Goal: Check status: Check status

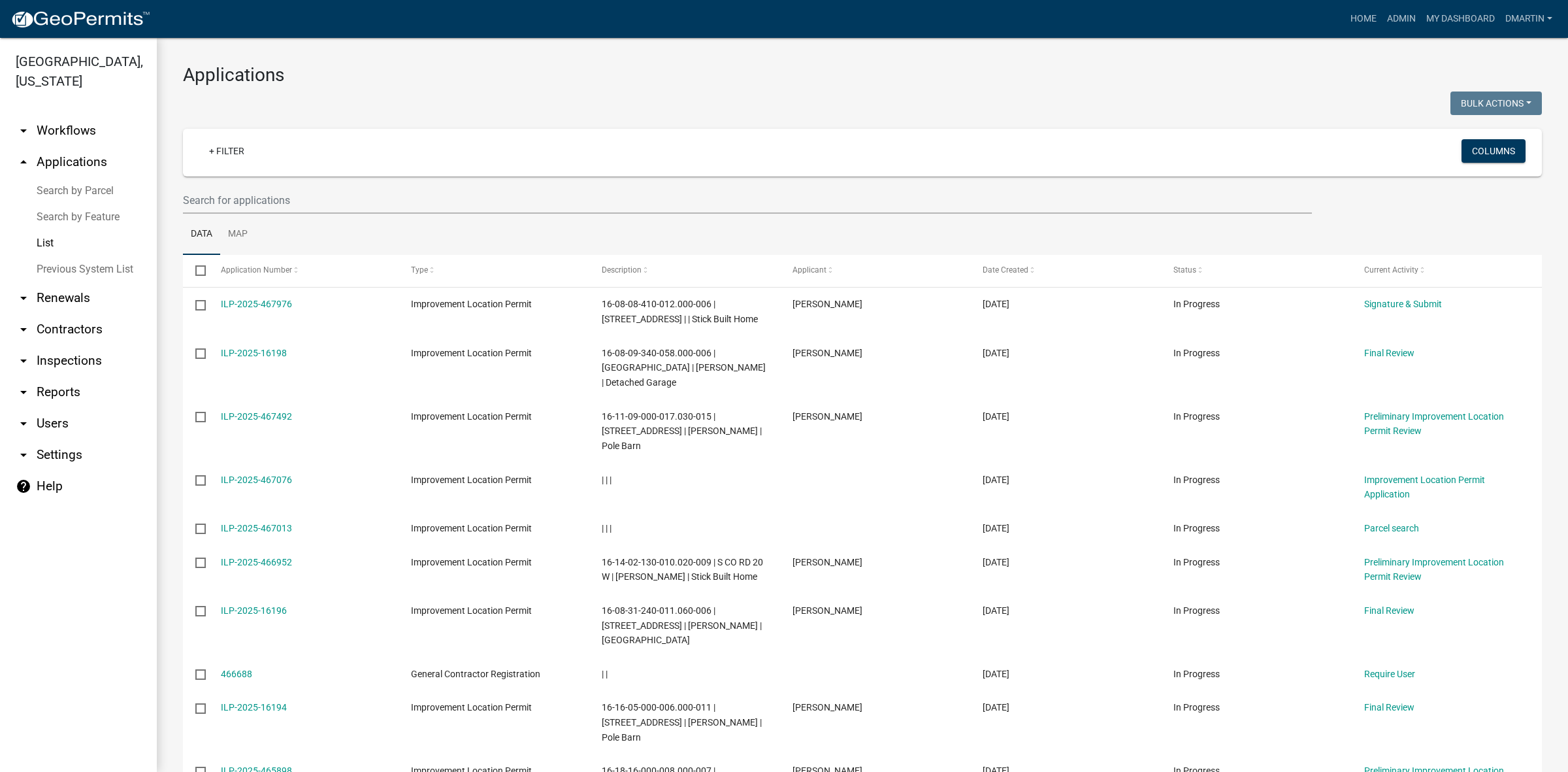
select select "3: 100"
click at [1445, 10] on link "My Dashboard" at bounding box center [1460, 19] width 79 height 25
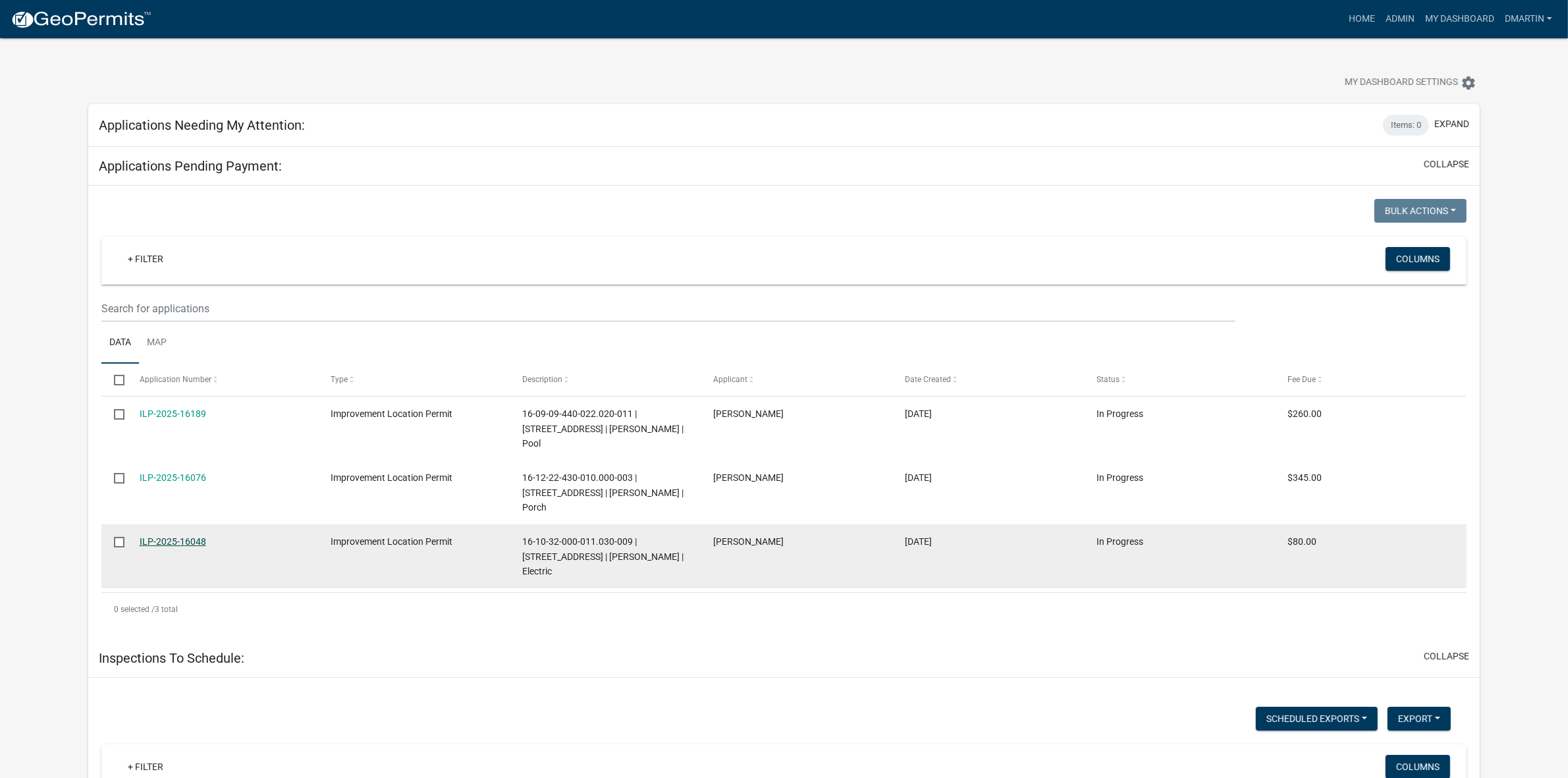
click at [178, 536] on link "ILP-2025-16048" at bounding box center [173, 541] width 67 height 10
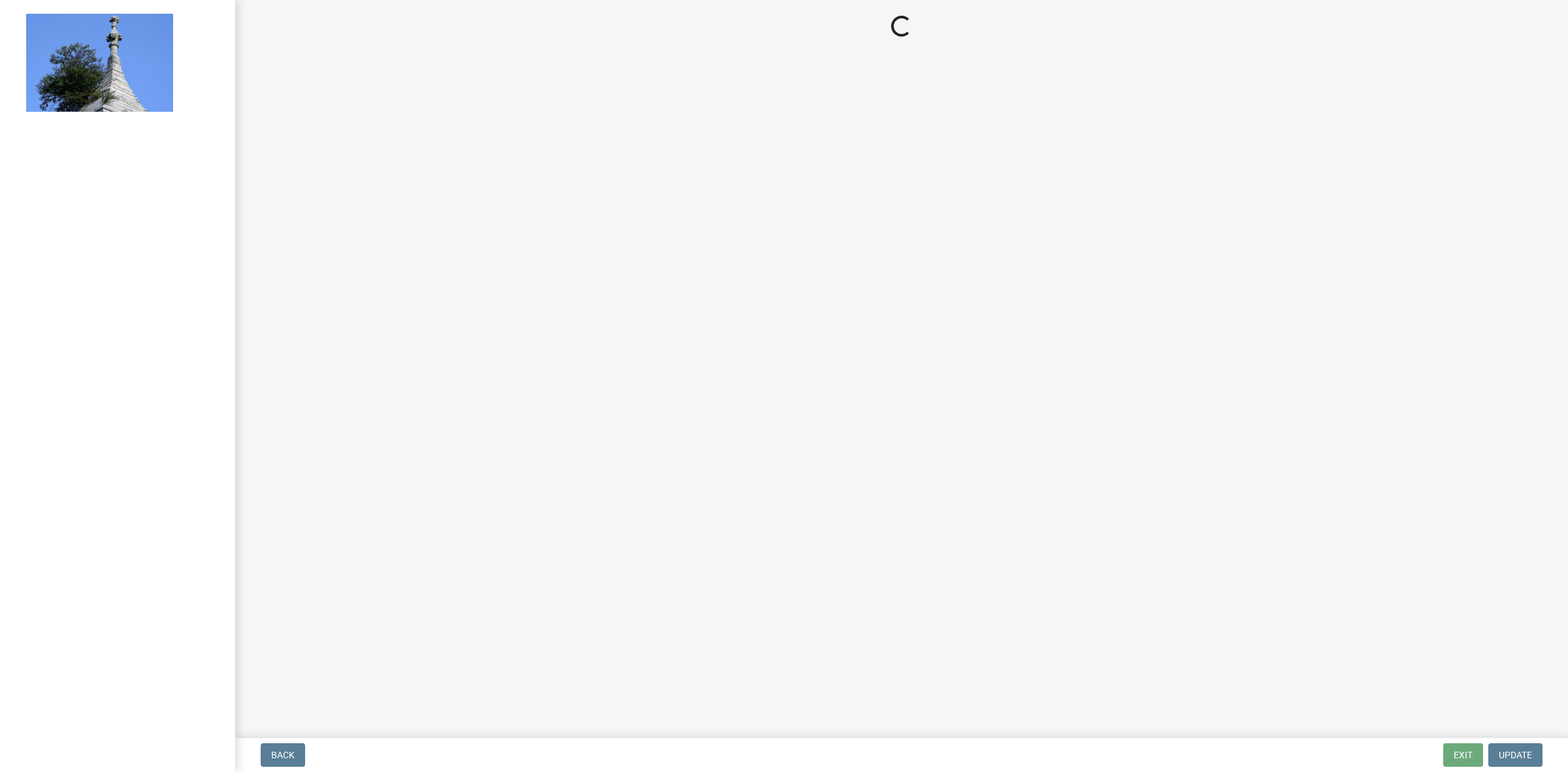
select select "3: 3"
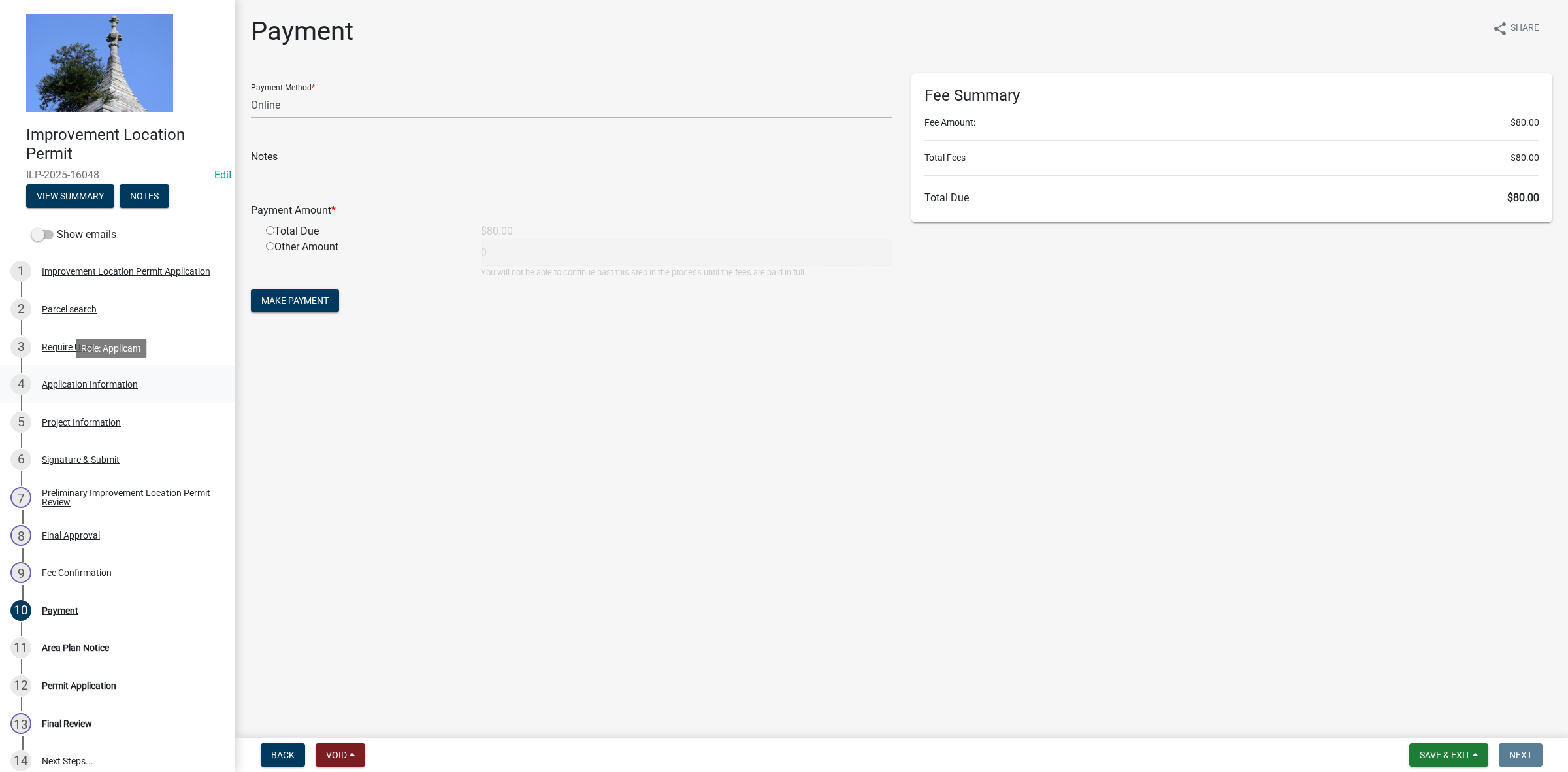
click at [92, 383] on div "Application Information" at bounding box center [90, 384] width 96 height 9
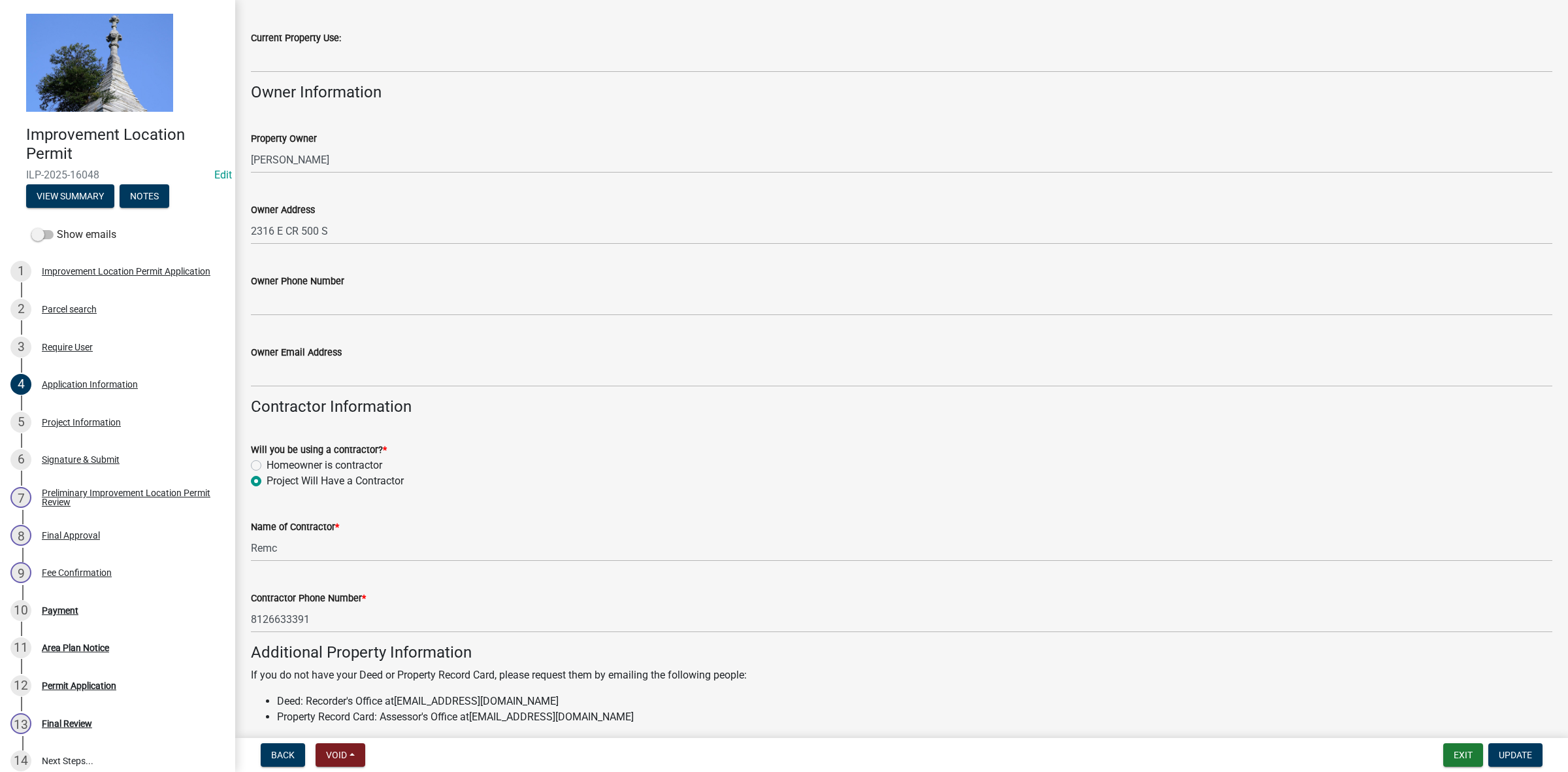
scroll to position [325, 0]
click at [98, 419] on div "Project Information" at bounding box center [81, 422] width 79 height 9
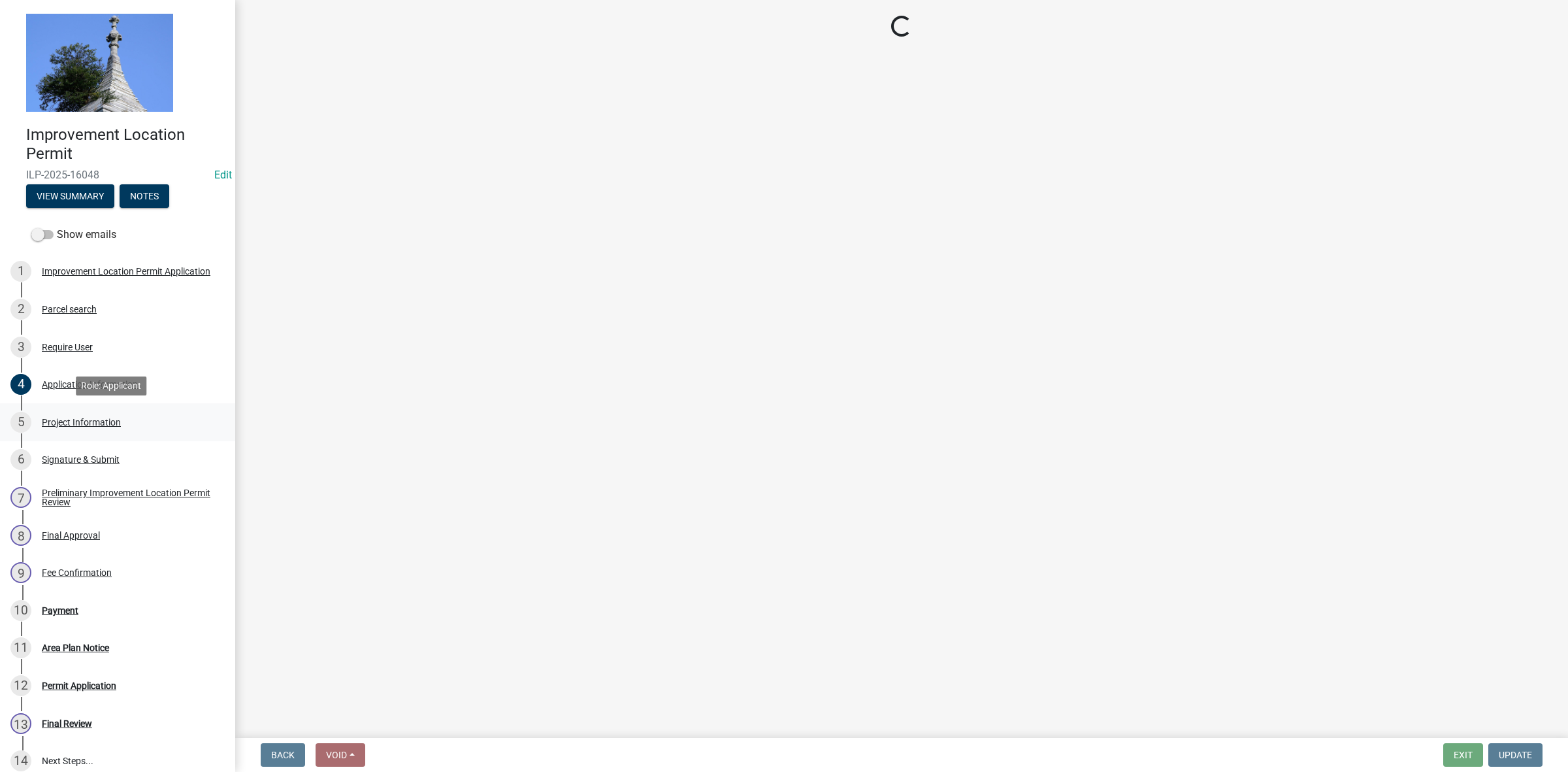
scroll to position [0, 0]
select select "f3bc9023-fd4b-4137-a980-219e42fac529"
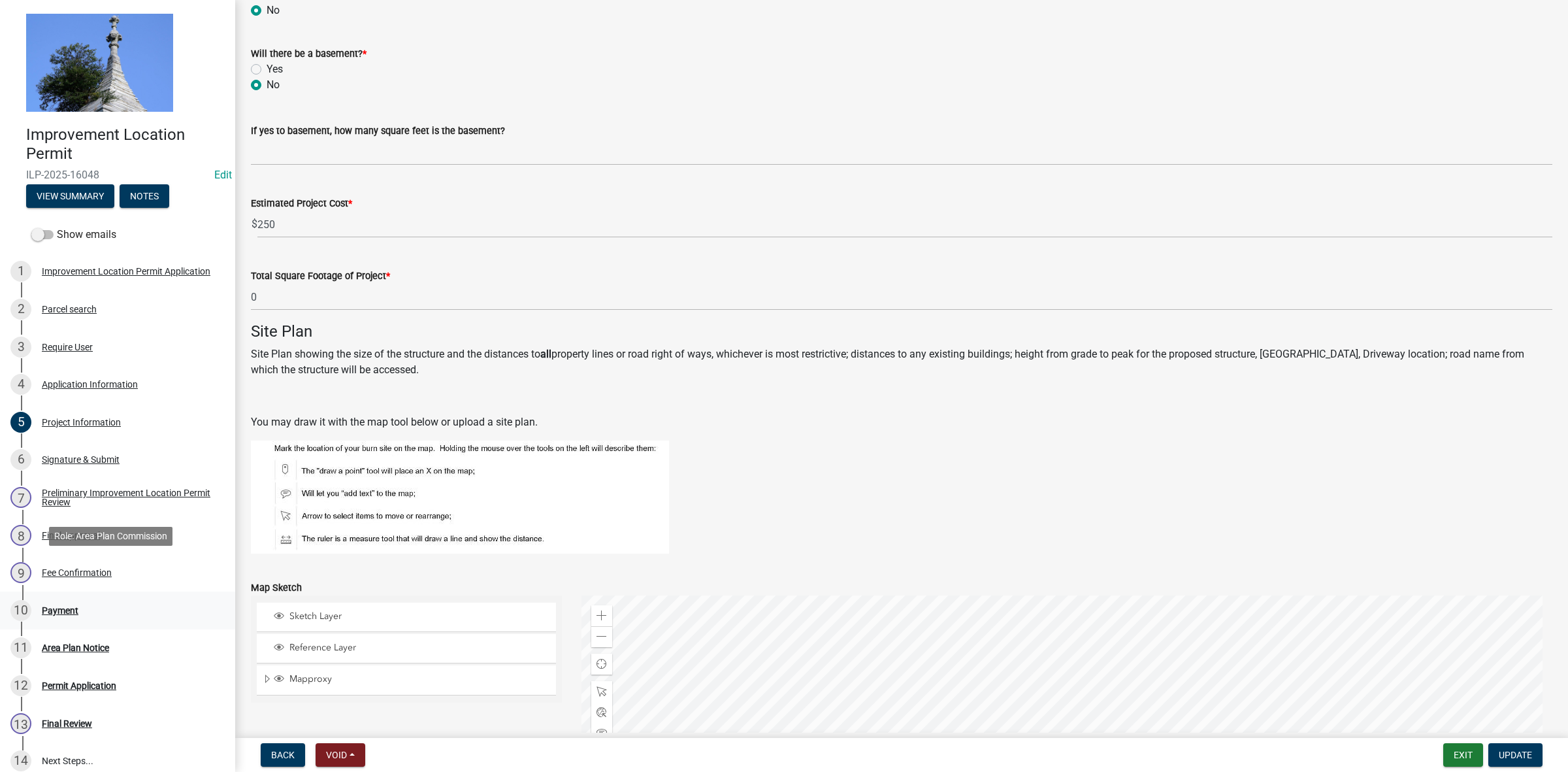
scroll to position [572, 0]
click at [67, 530] on div "Final Approval" at bounding box center [71, 535] width 58 height 9
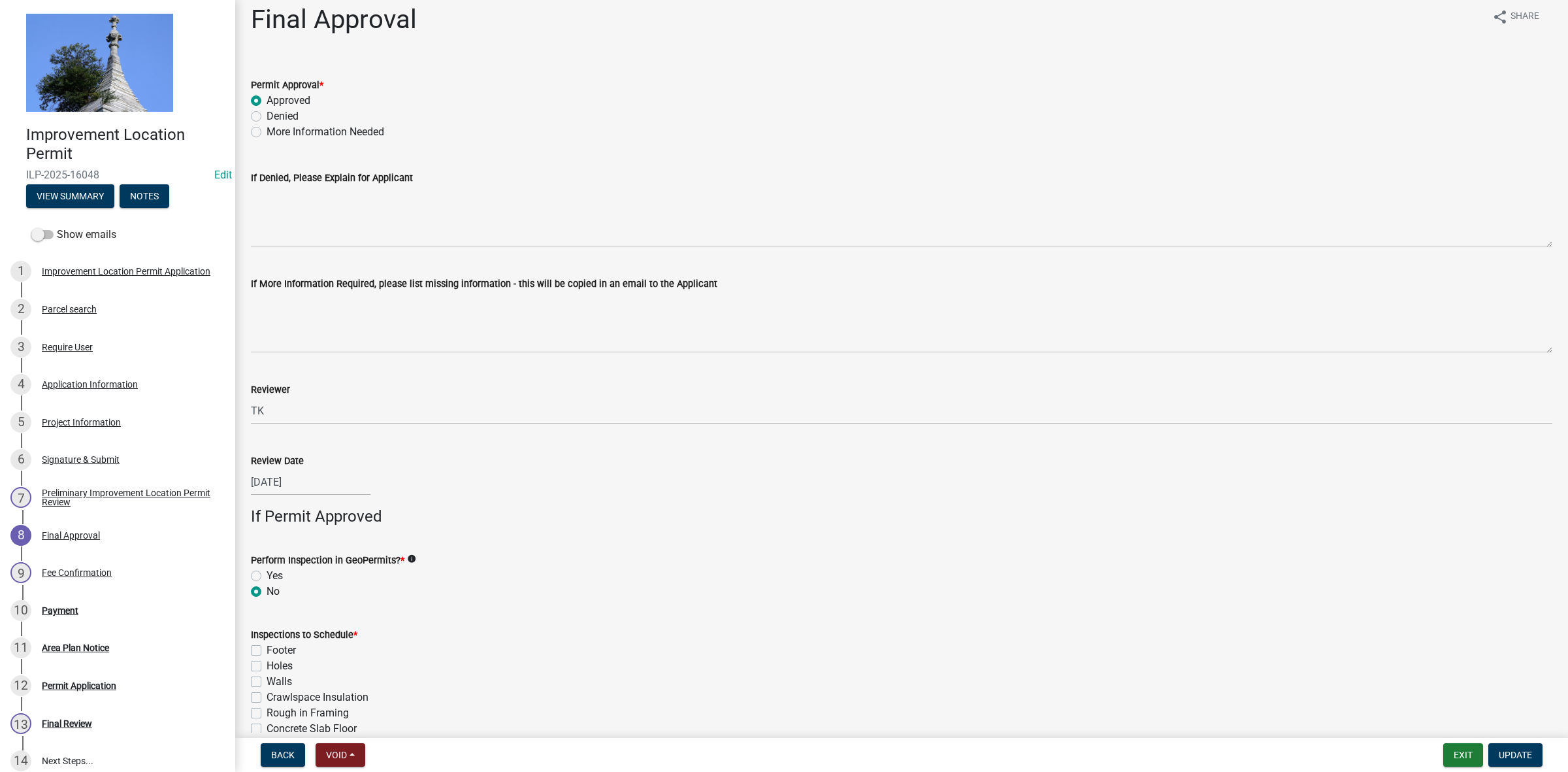
scroll to position [0, 0]
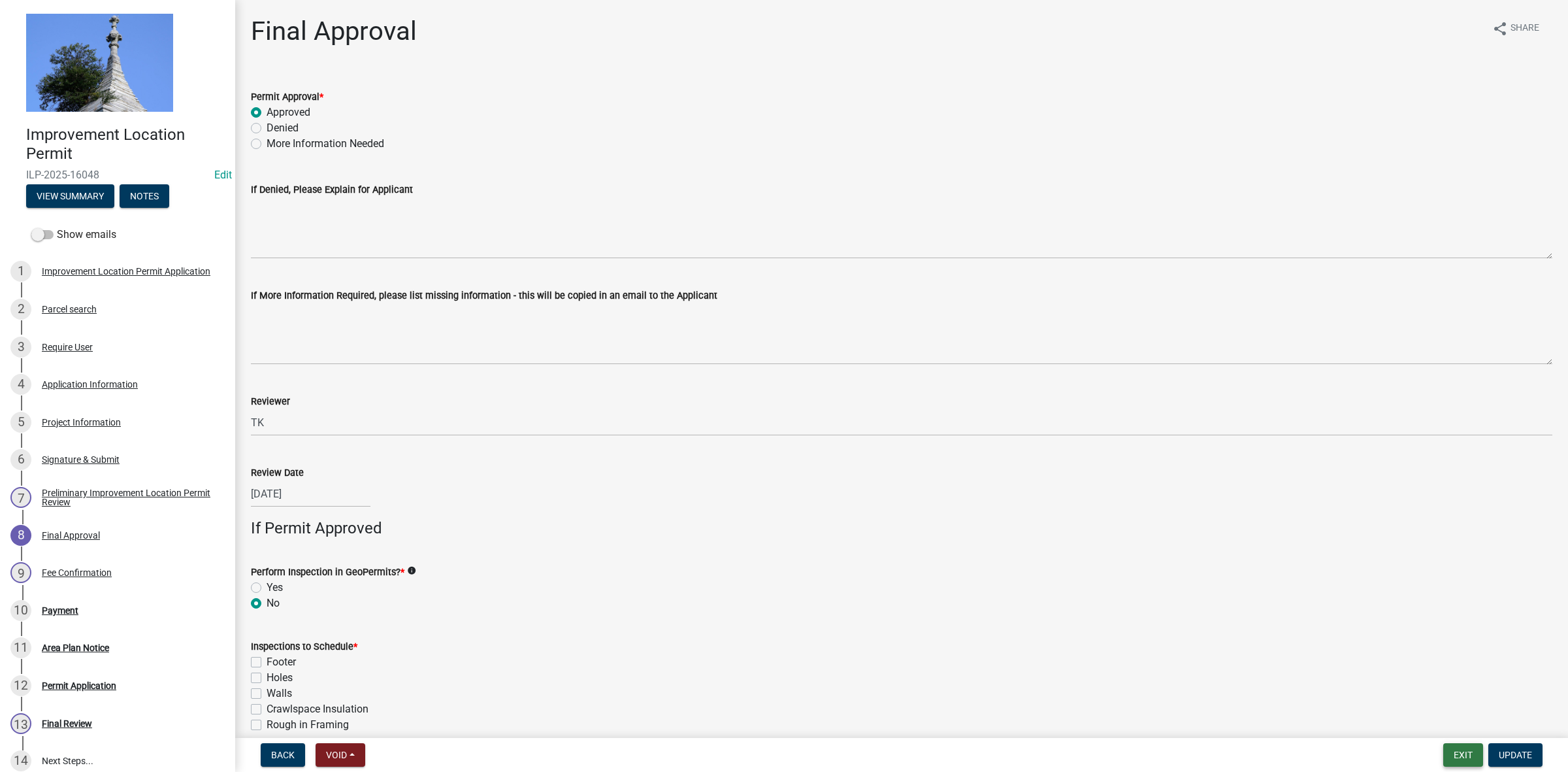
click at [1462, 752] on button "Exit" at bounding box center [1462, 754] width 40 height 24
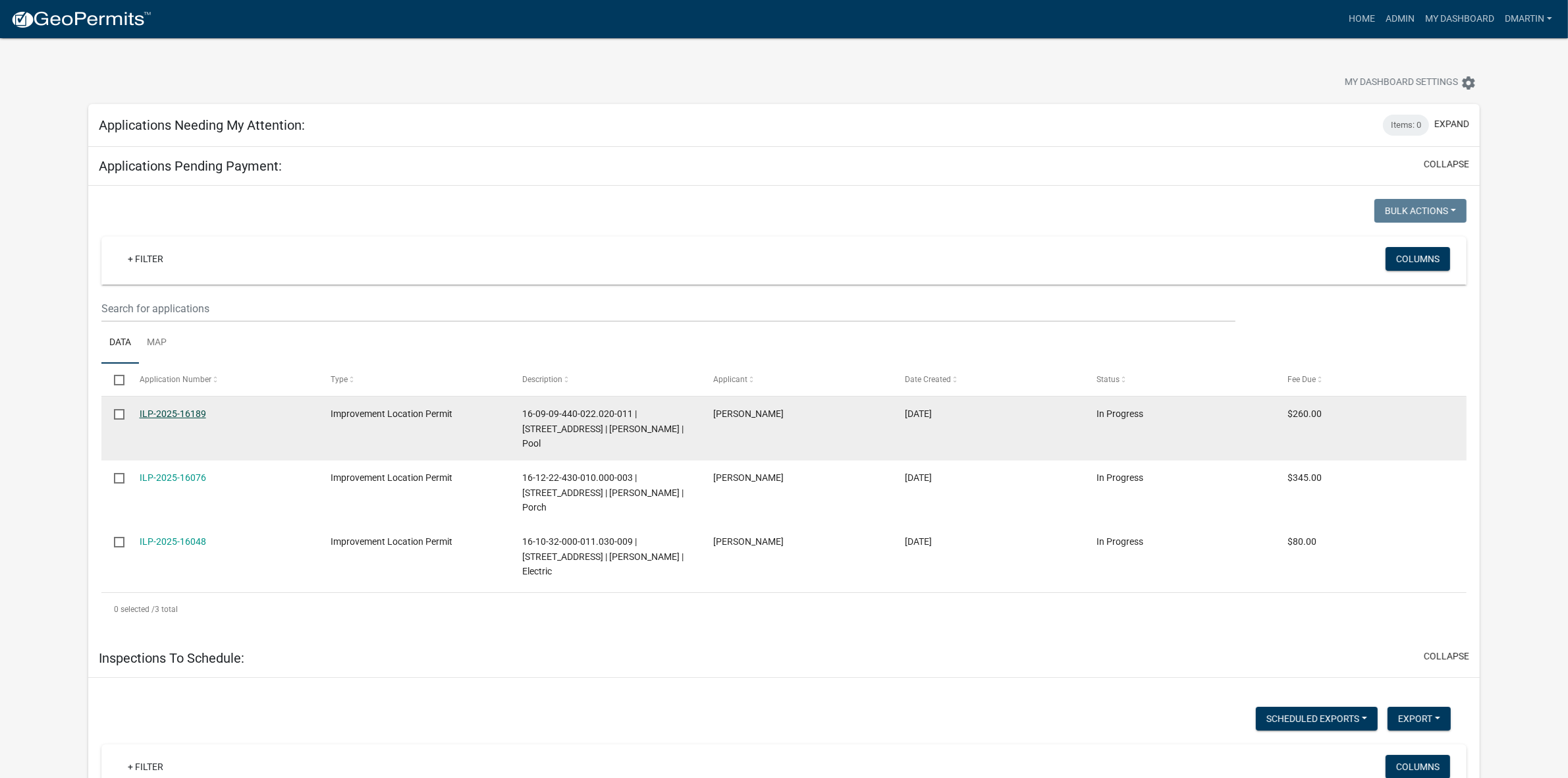
click at [176, 412] on link "ILP-2025-16189" at bounding box center [173, 413] width 67 height 10
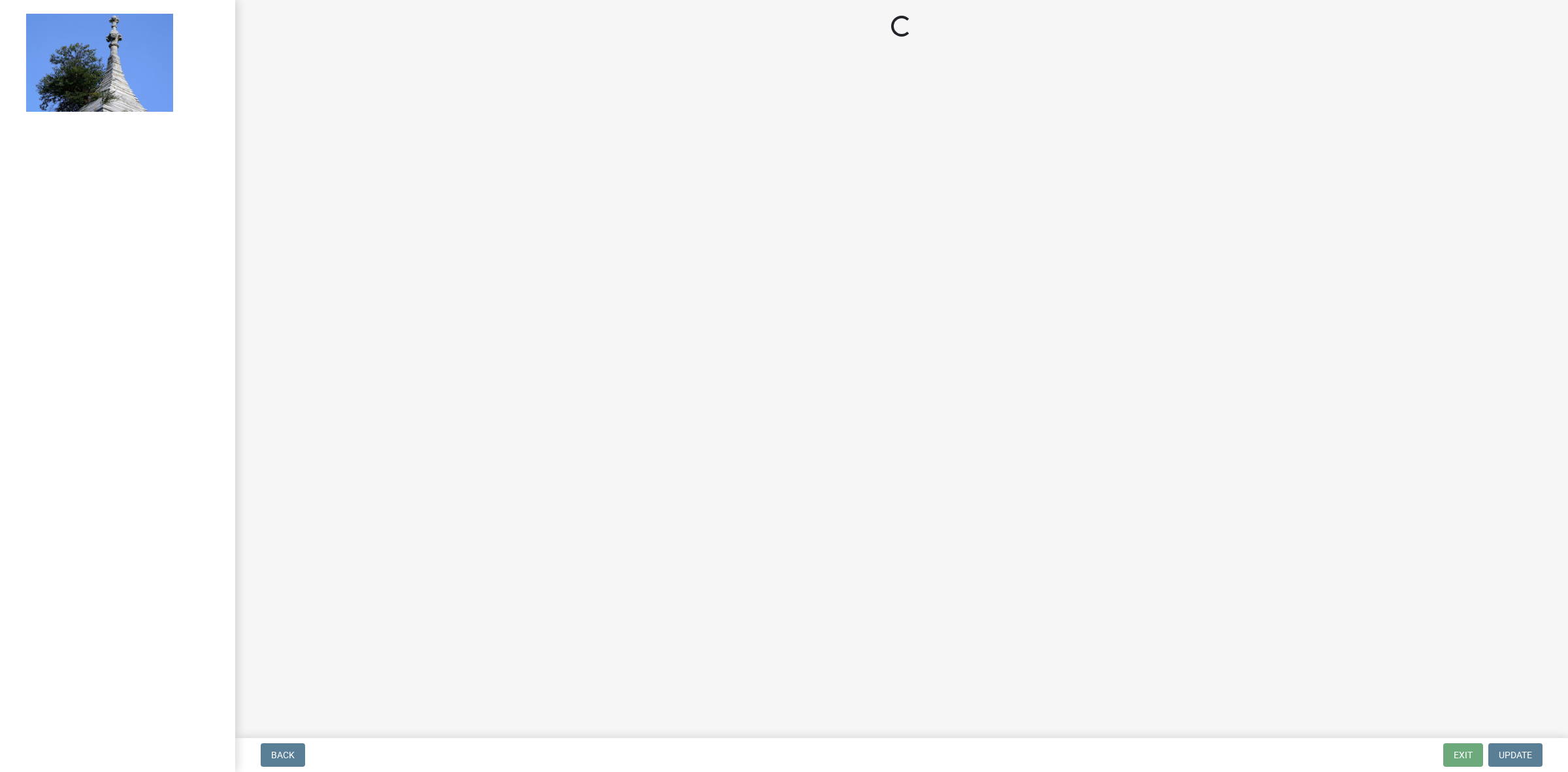
select select "3: 3"
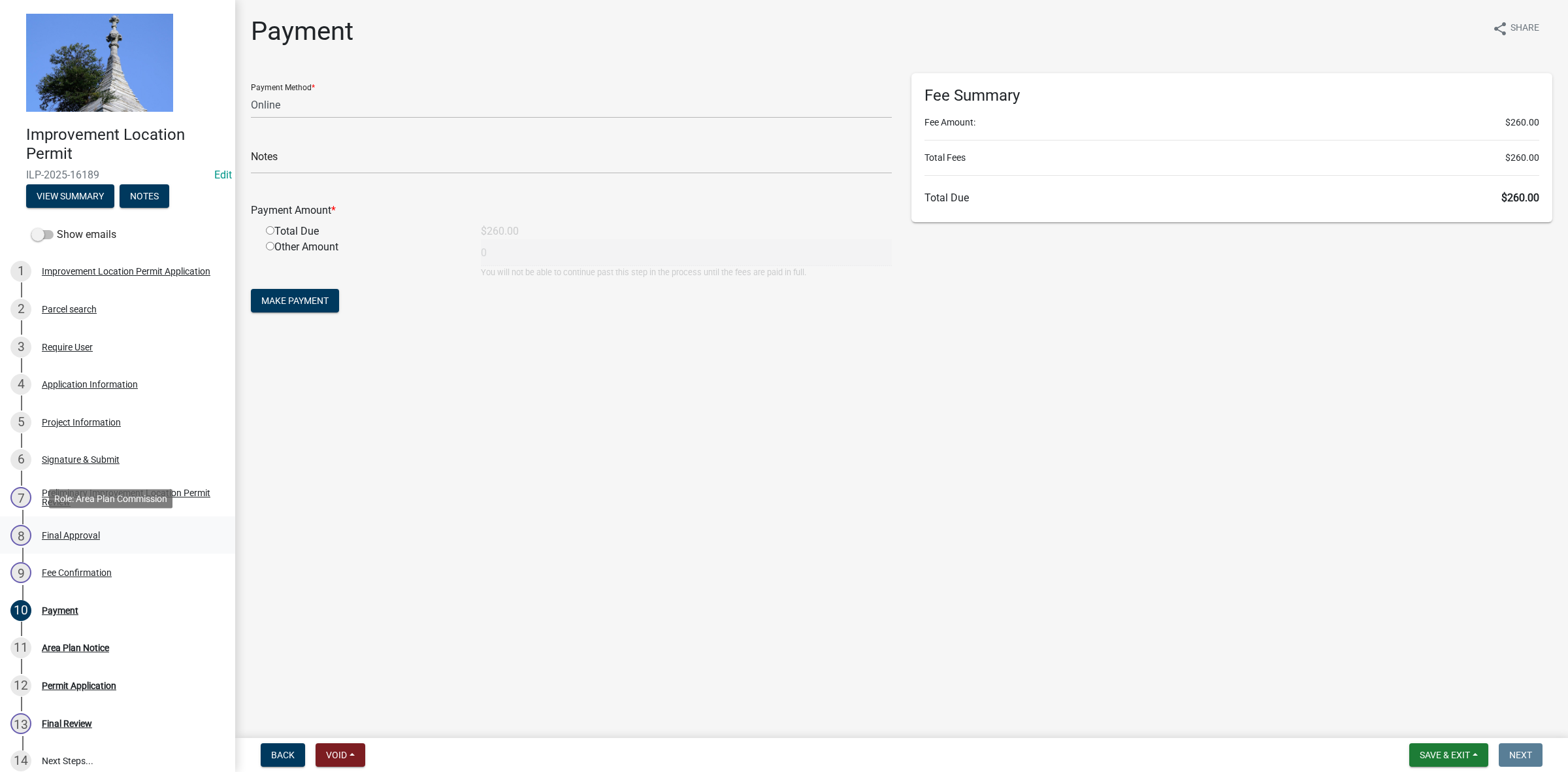
click at [85, 533] on div "Final Approval" at bounding box center [71, 535] width 58 height 9
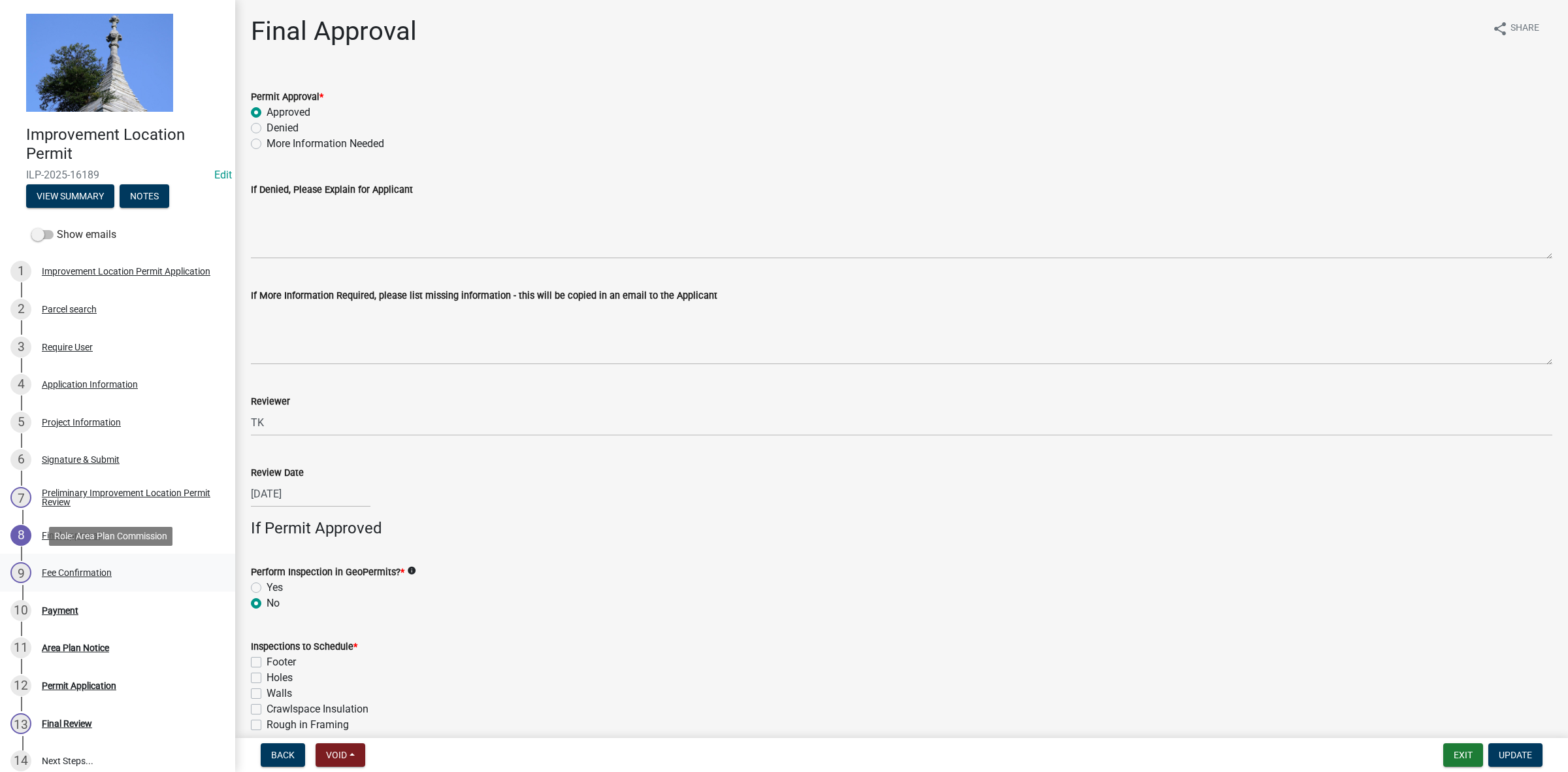
click at [86, 568] on div "Fee Confirmation" at bounding box center [76, 572] width 70 height 9
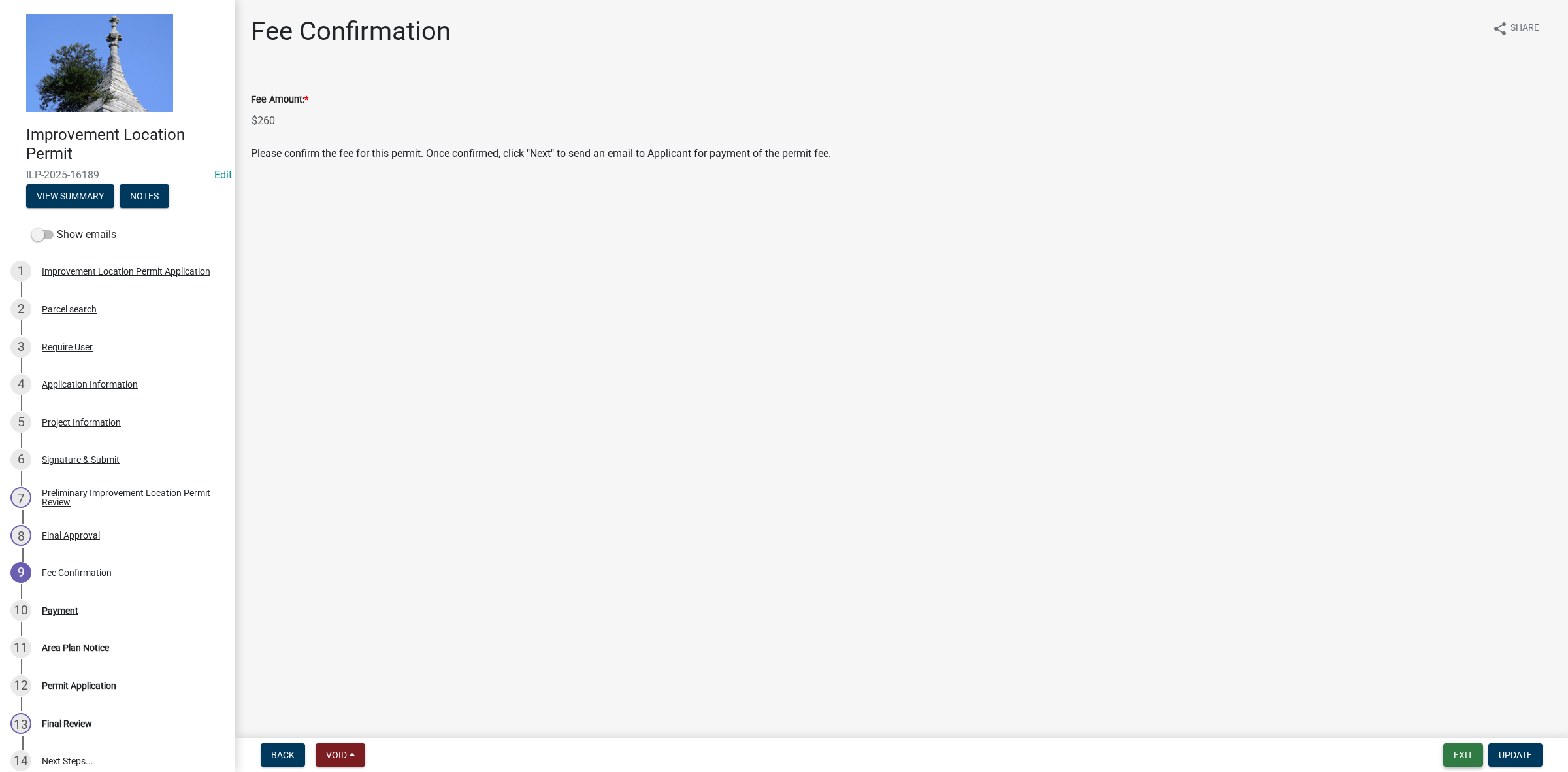
click at [1468, 754] on button "Exit" at bounding box center [1462, 754] width 40 height 24
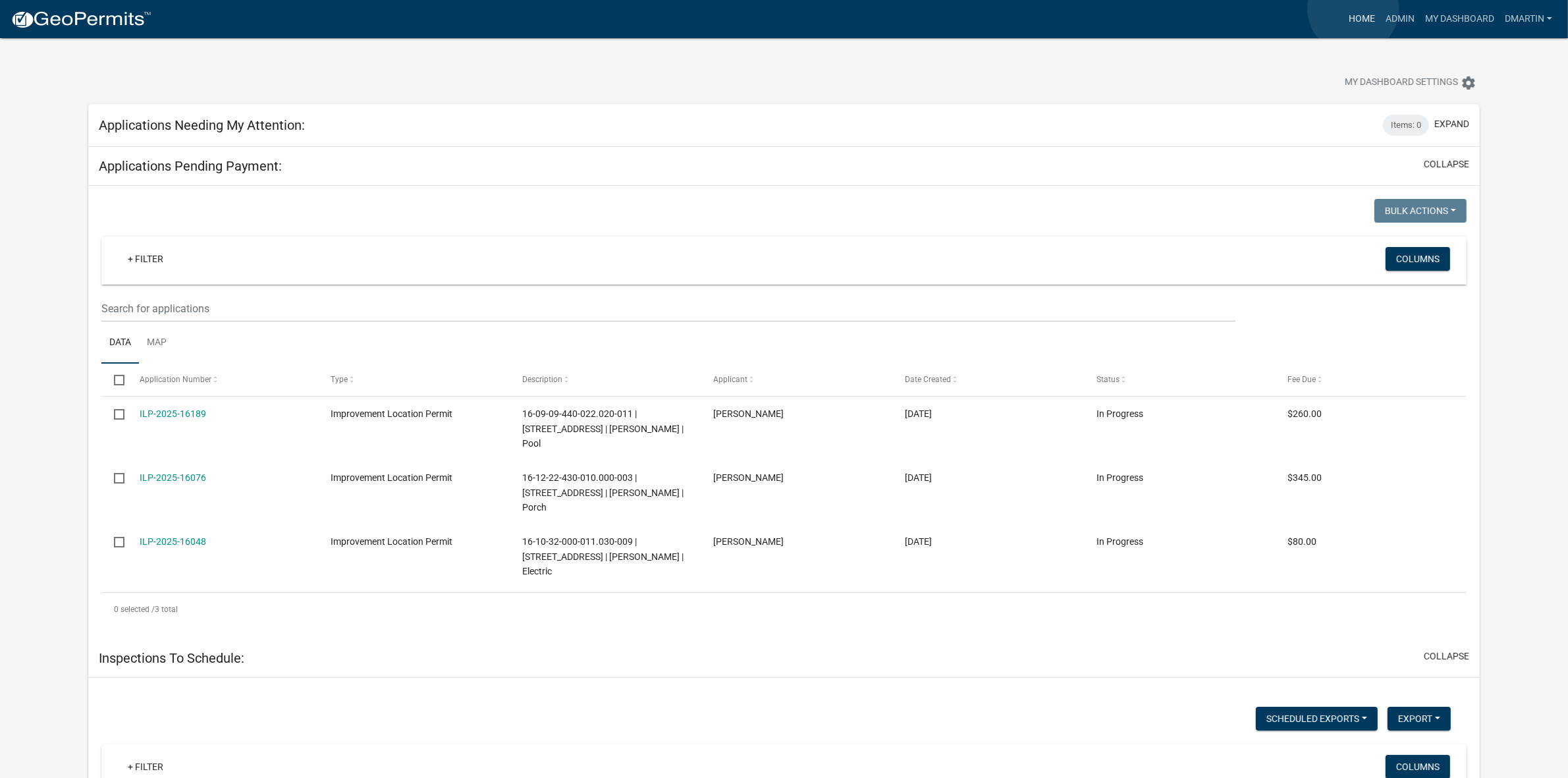
click at [1354, 9] on link "Home" at bounding box center [1362, 19] width 37 height 25
